Goal: Task Accomplishment & Management: Use online tool/utility

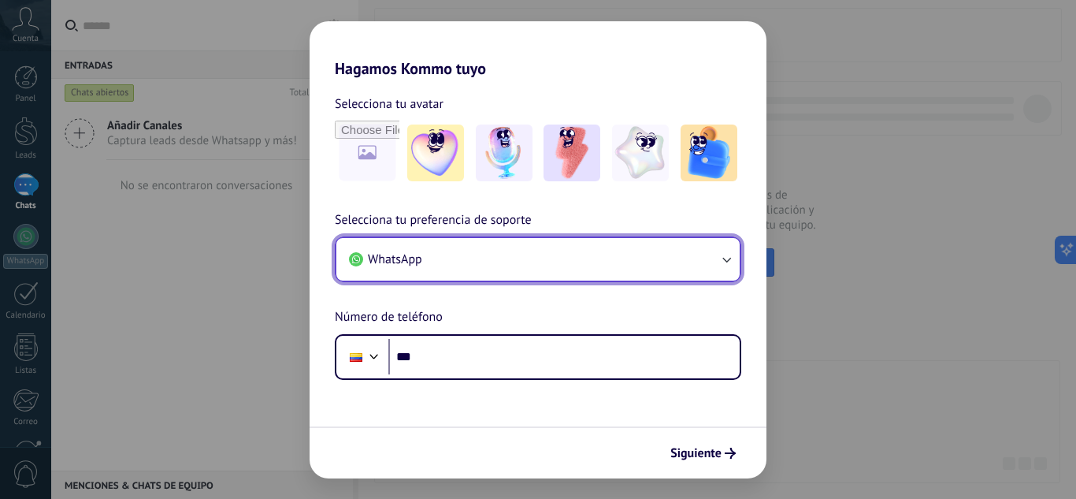
click at [643, 265] on button "WhatsApp" at bounding box center [537, 259] width 403 height 43
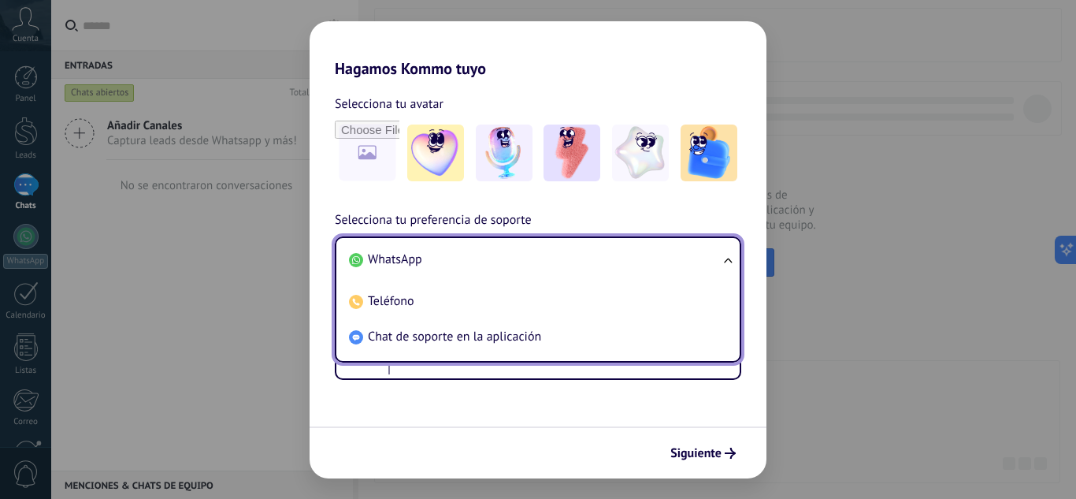
click at [643, 265] on li "WhatsApp" at bounding box center [535, 259] width 384 height 35
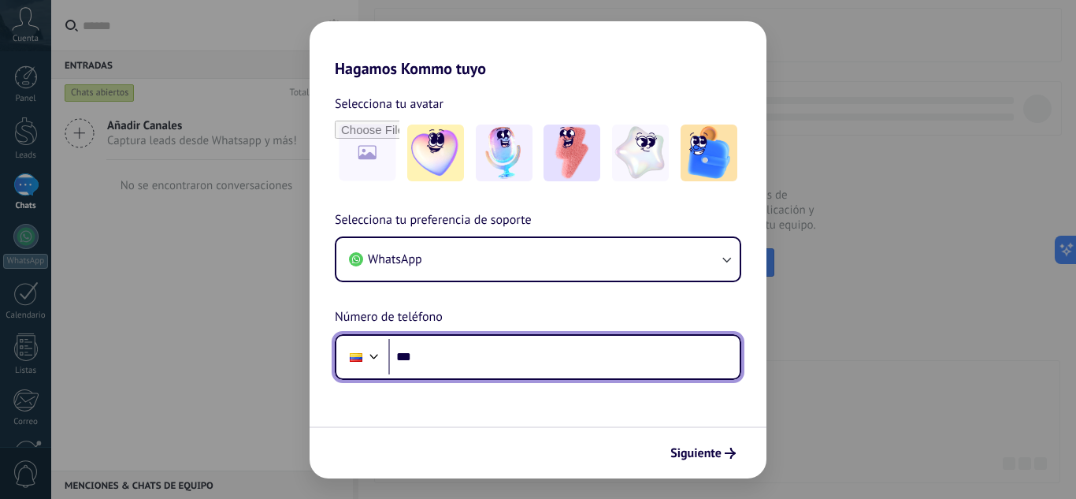
click at [504, 364] on input "***" at bounding box center [563, 357] width 351 height 36
click at [374, 360] on div at bounding box center [374, 354] width 19 height 19
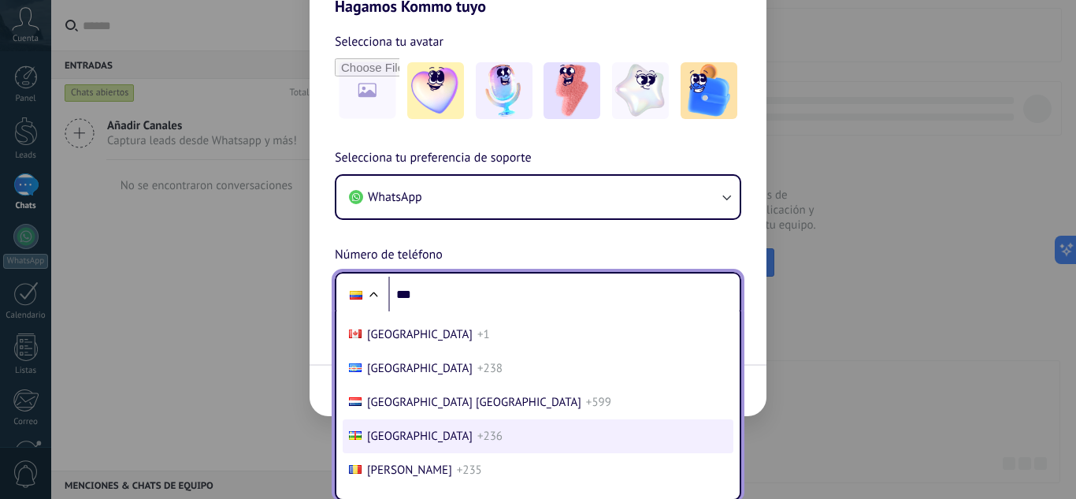
scroll to position [1012, 0]
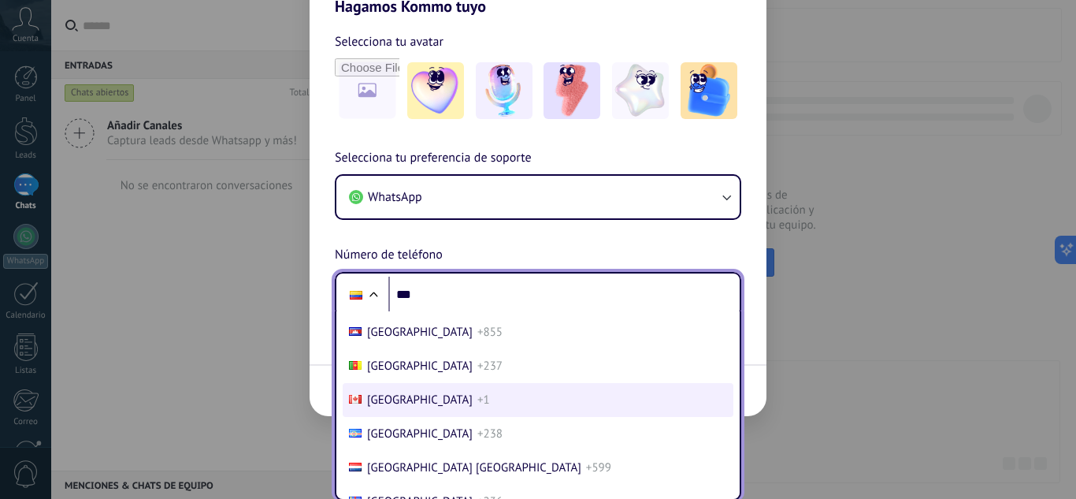
click at [547, 389] on li "Canada +1" at bounding box center [538, 400] width 391 height 34
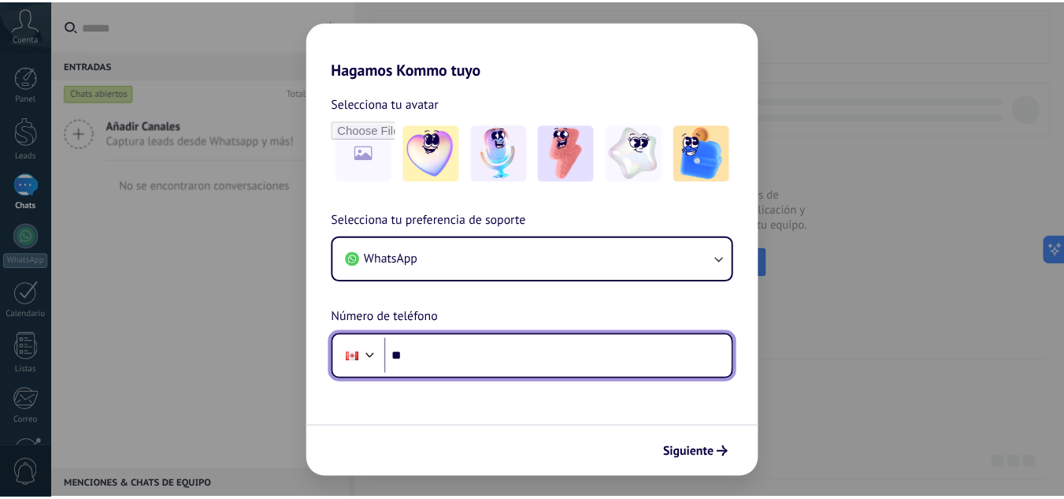
scroll to position [0, 0]
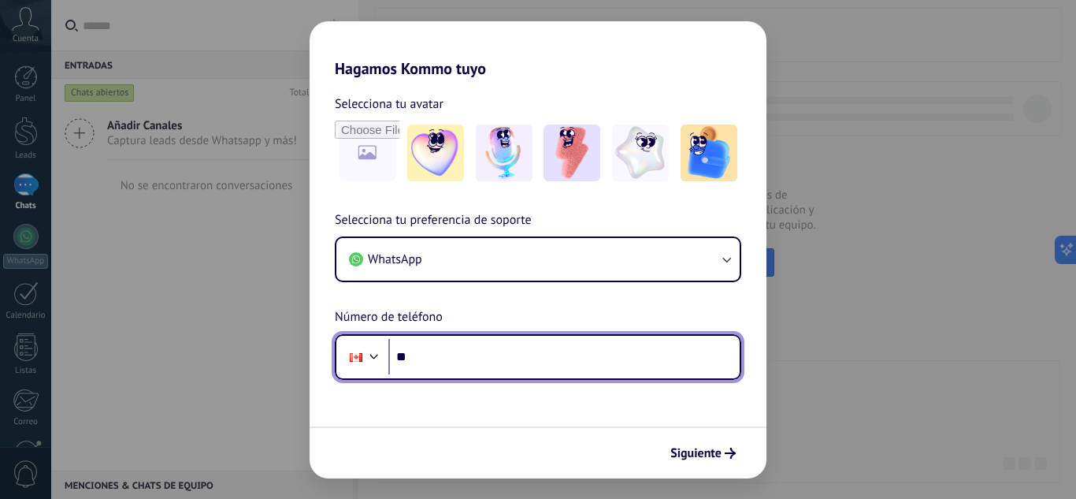
click at [510, 358] on input "**" at bounding box center [563, 357] width 351 height 36
type input "**********"
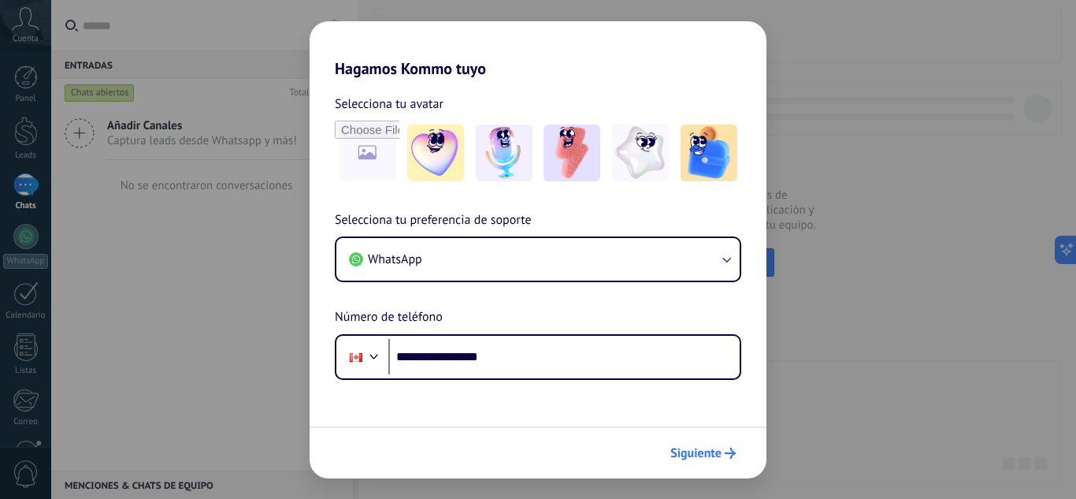
click at [711, 465] on button "Siguiente" at bounding box center [703, 452] width 80 height 27
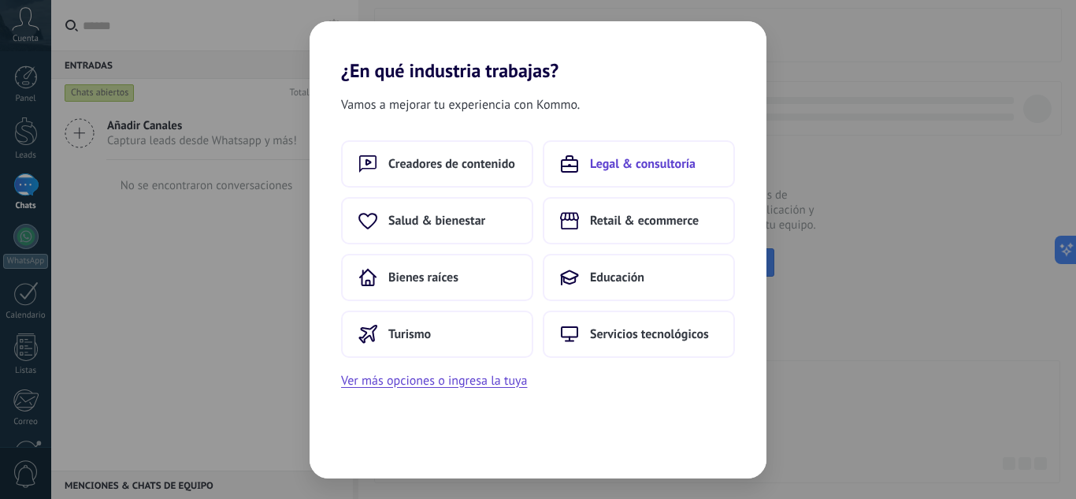
click at [674, 170] on span "Legal & consultoría" at bounding box center [643, 164] width 106 height 16
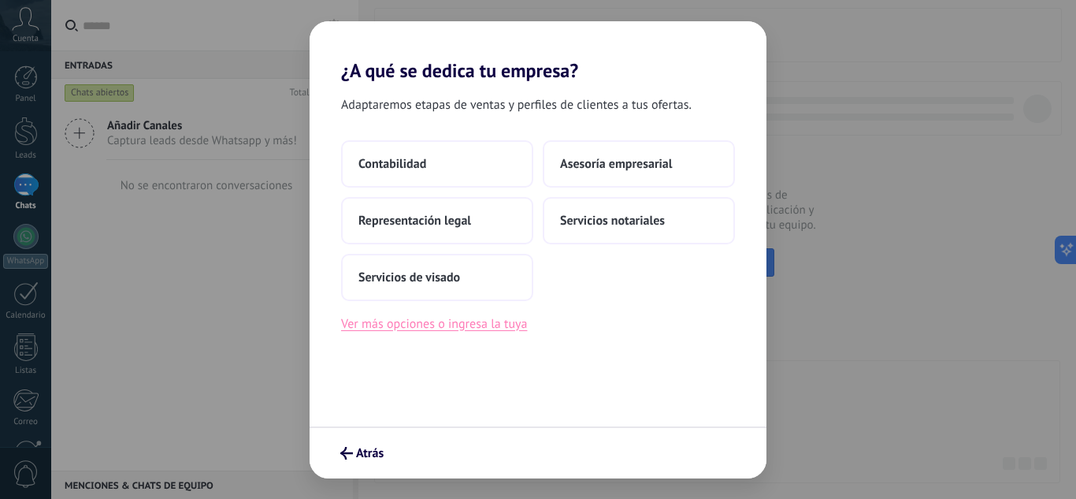
click at [506, 318] on button "Ver más opciones o ingresa la tuya" at bounding box center [434, 323] width 186 height 20
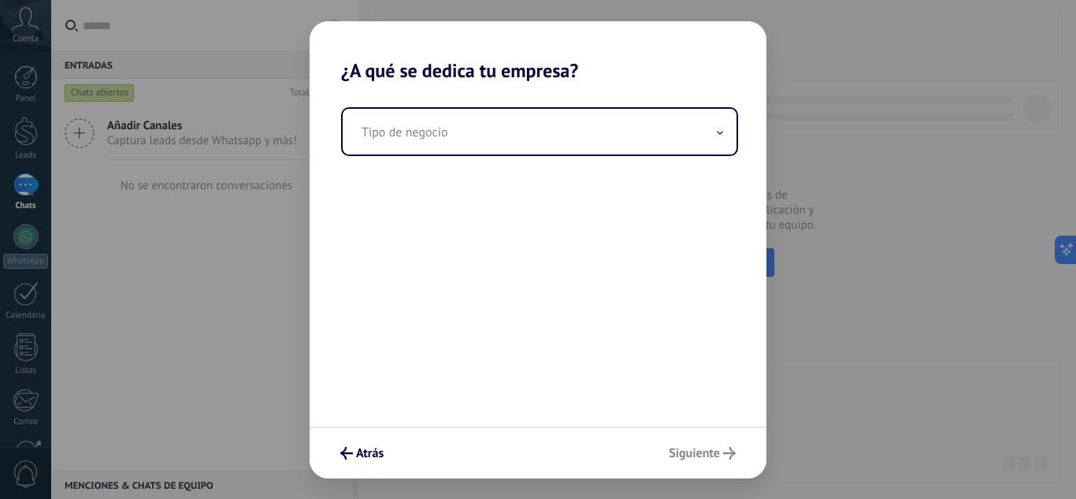
click at [529, 158] on div "Tipo de negocio" at bounding box center [538, 254] width 457 height 344
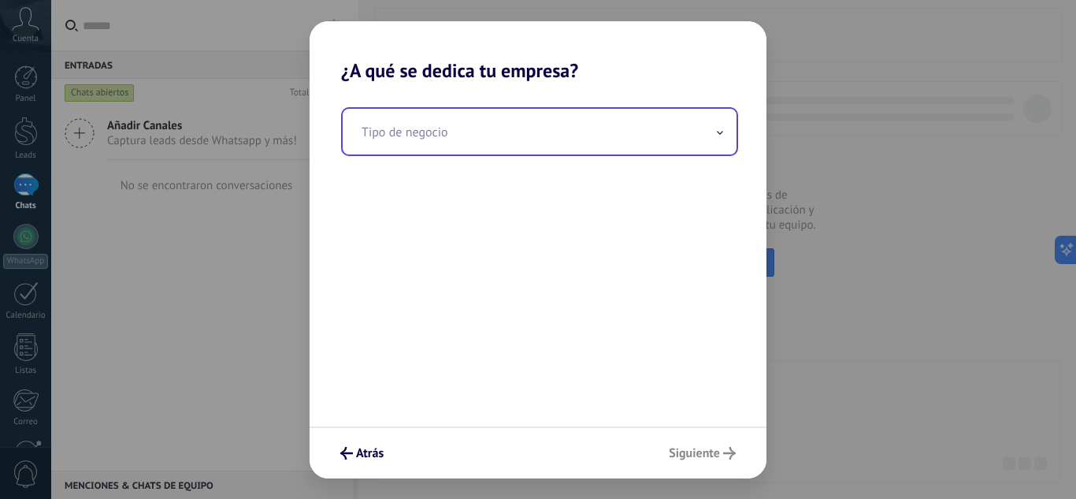
click at [516, 144] on input "text" at bounding box center [540, 132] width 394 height 46
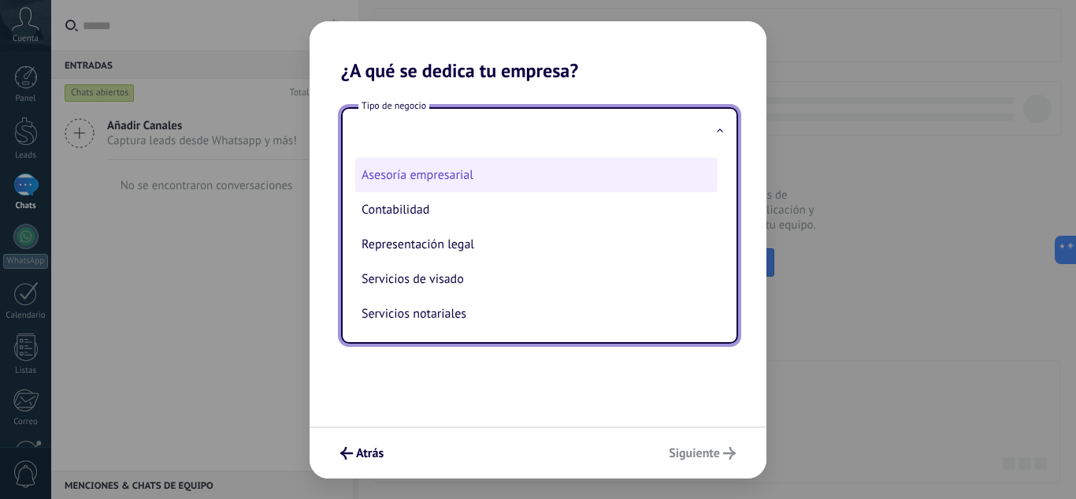
click at [518, 179] on li "Asesoría empresarial" at bounding box center [536, 175] width 362 height 35
type input "**********"
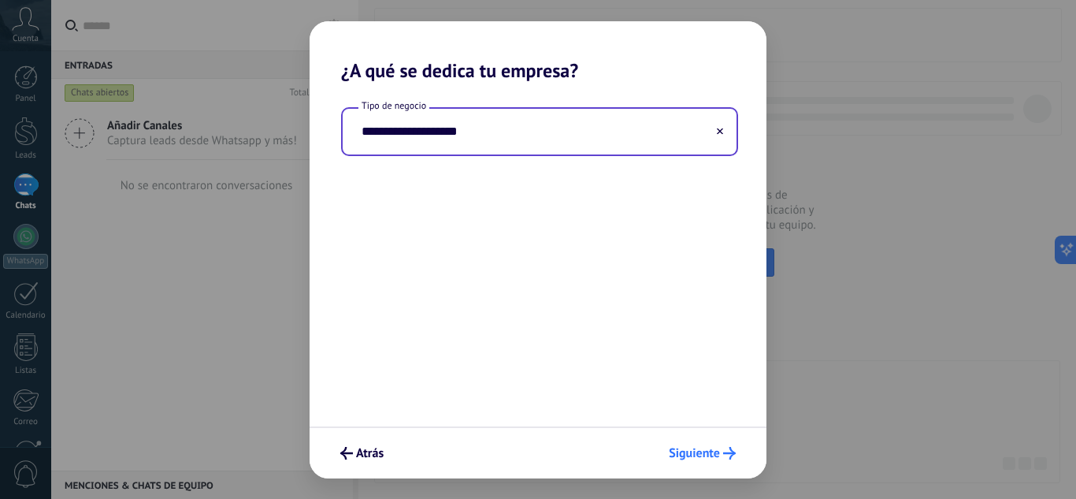
click at [702, 463] on button "Siguiente" at bounding box center [702, 452] width 81 height 27
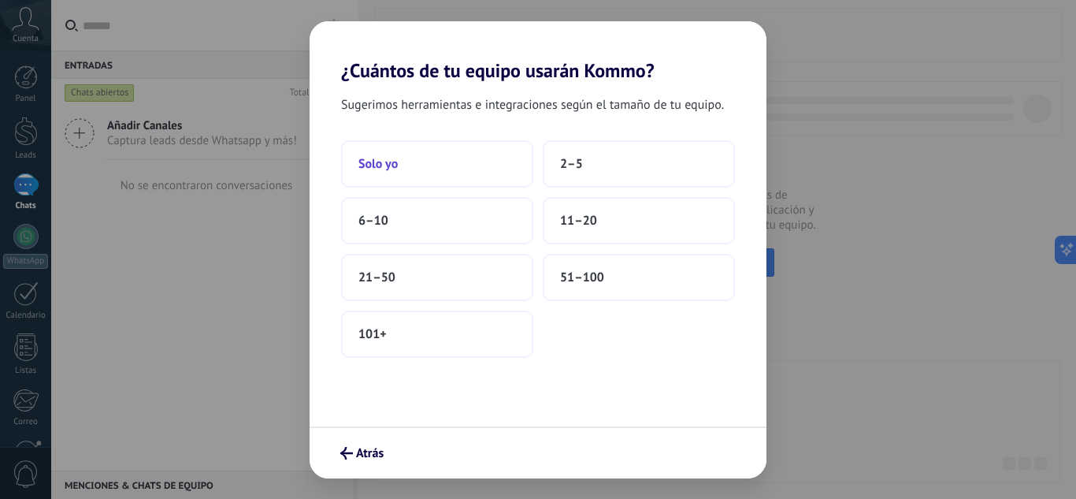
click at [398, 170] on span "Solo yo" at bounding box center [377, 164] width 39 height 16
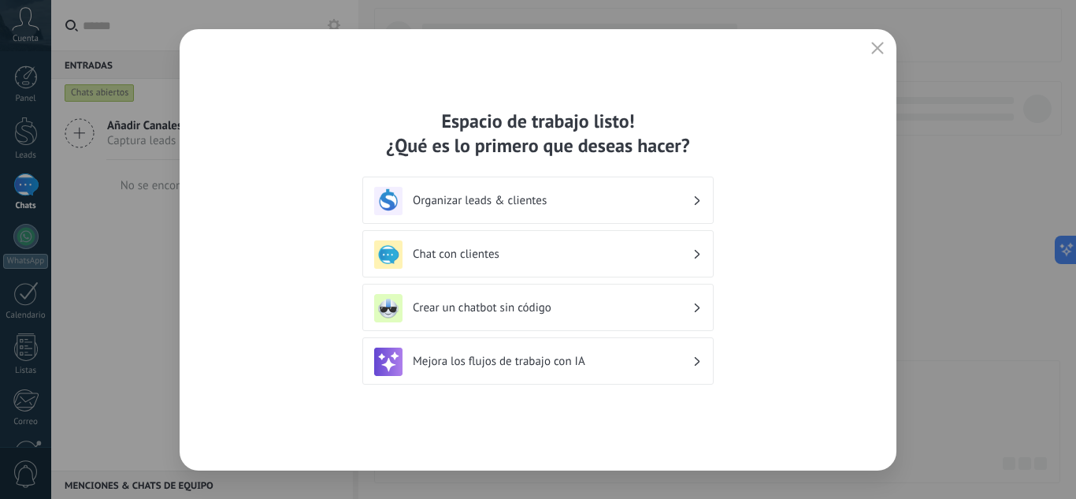
click at [662, 202] on h3 "Organizar leads & clientes" at bounding box center [553, 200] width 280 height 15
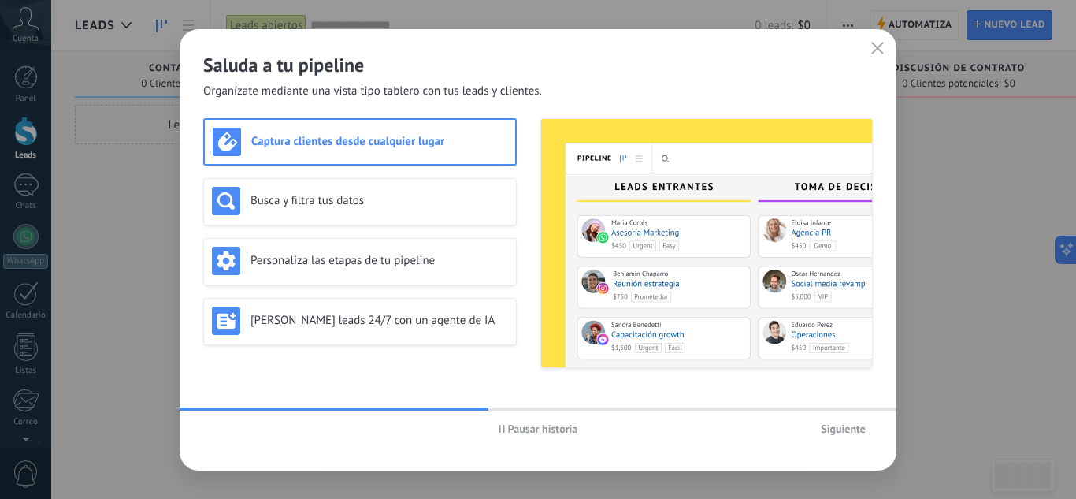
click at [841, 428] on span "Siguiente" at bounding box center [843, 428] width 45 height 11
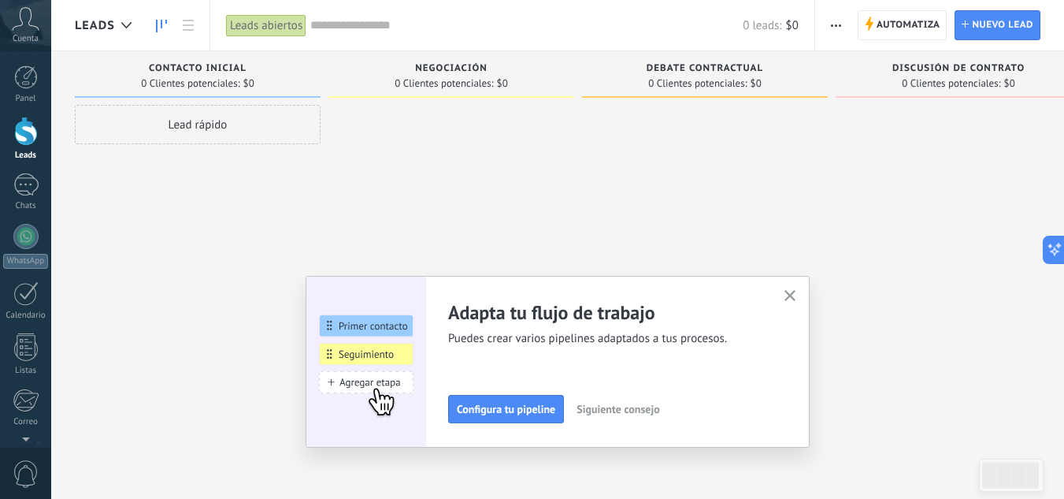
scroll to position [157, 0]
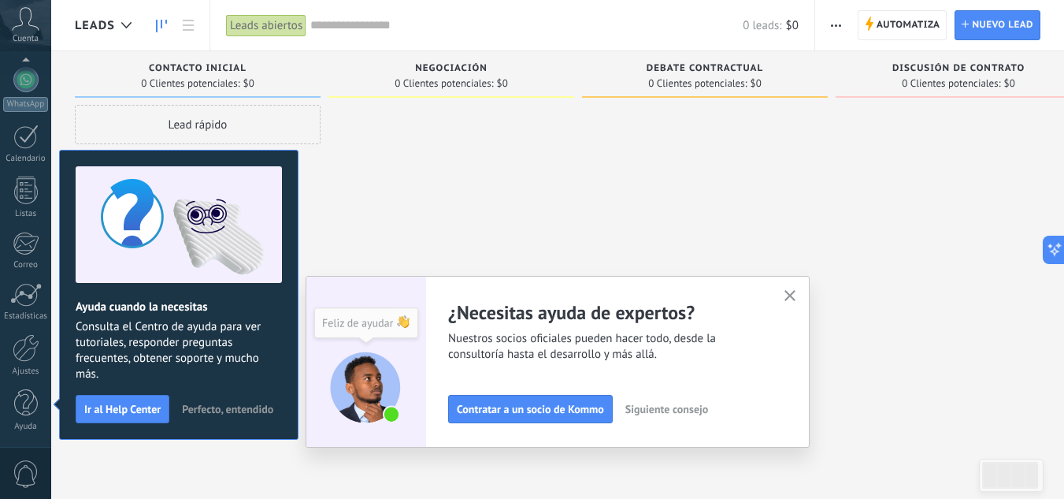
click at [796, 299] on icon "button" at bounding box center [790, 296] width 12 height 12
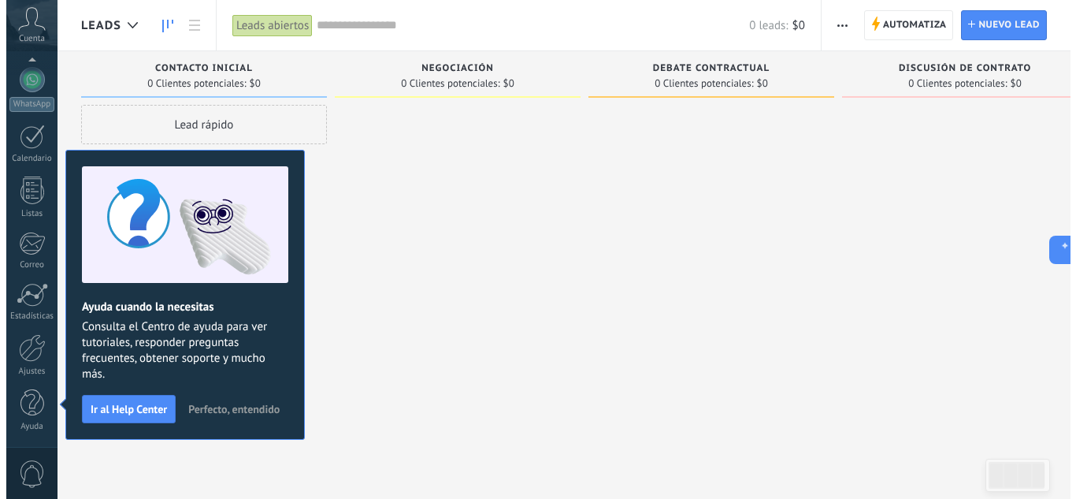
scroll to position [0, 0]
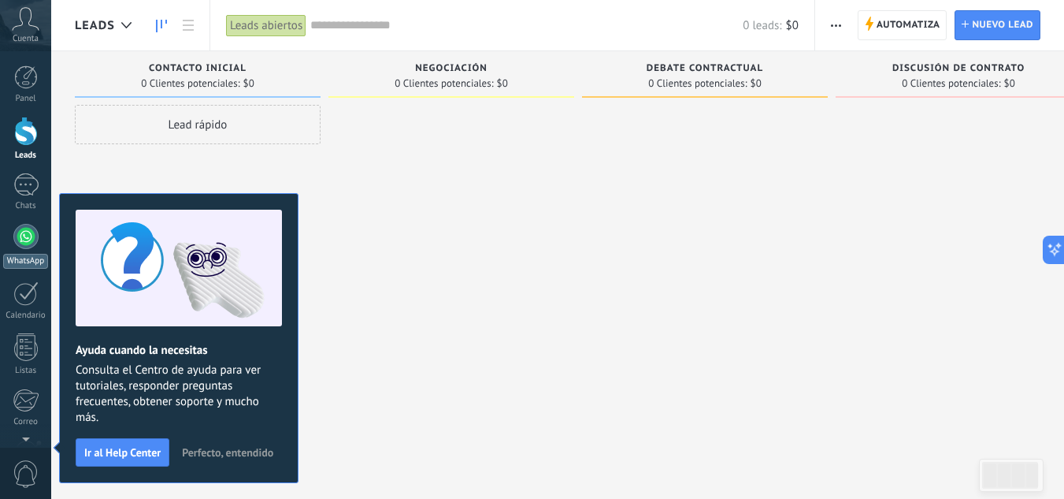
click at [29, 228] on div at bounding box center [25, 236] width 25 height 25
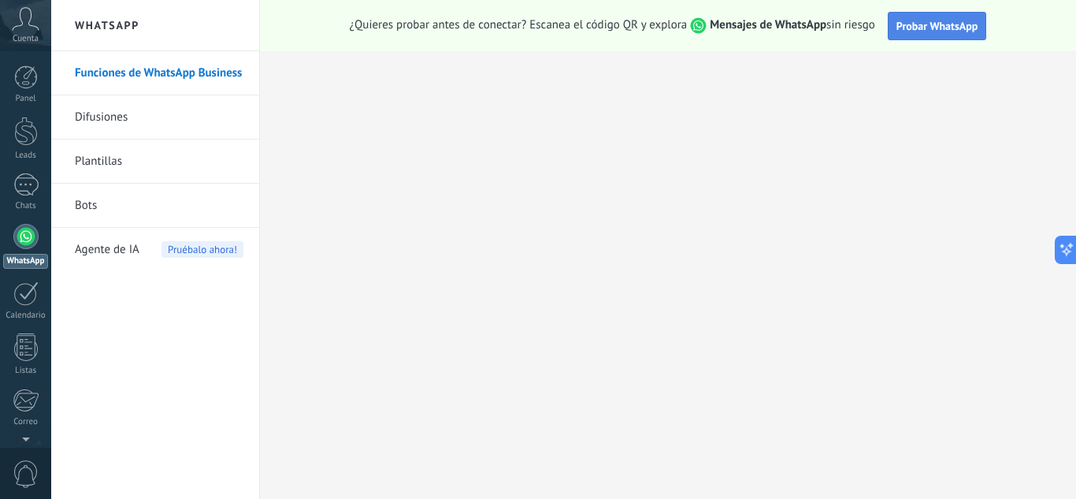
click at [943, 29] on span "Probar WhatsApp" at bounding box center [937, 26] width 82 height 14
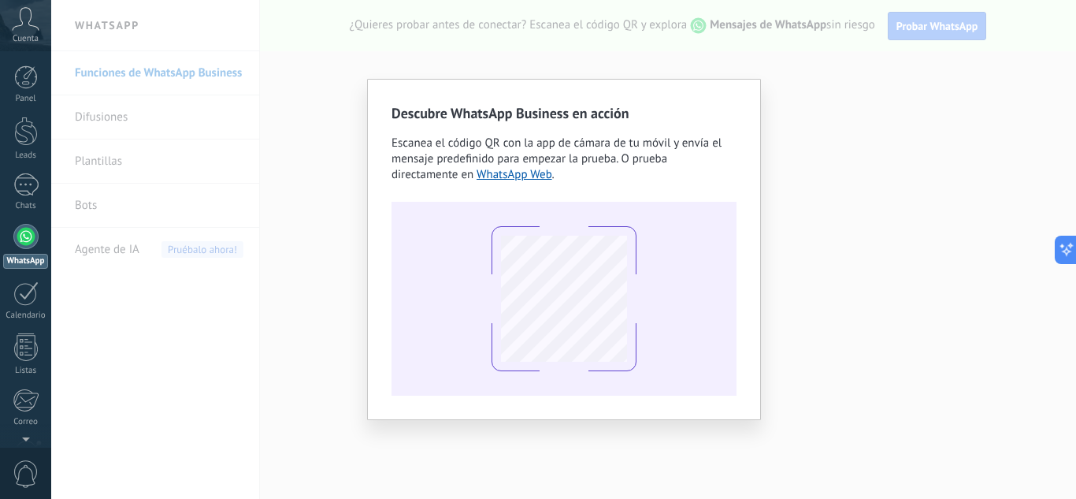
click at [796, 63] on div "Descubre WhatsApp Business en acción Escanea el código QR con la app [PERSON_NA…" at bounding box center [563, 249] width 1025 height 499
